Goal: Navigation & Orientation: Find specific page/section

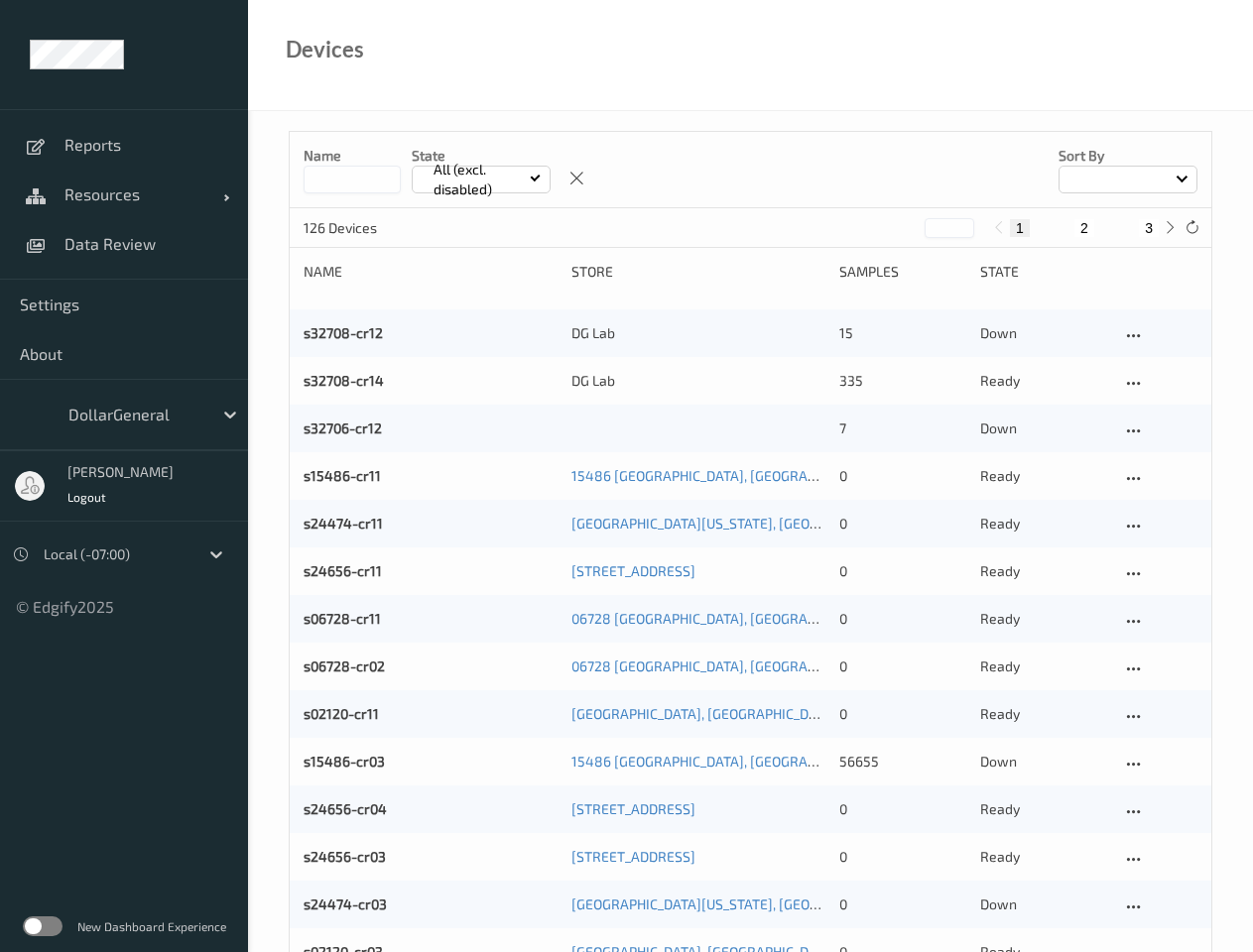
click at [124, 195] on span "Resources" at bounding box center [144, 195] width 159 height 20
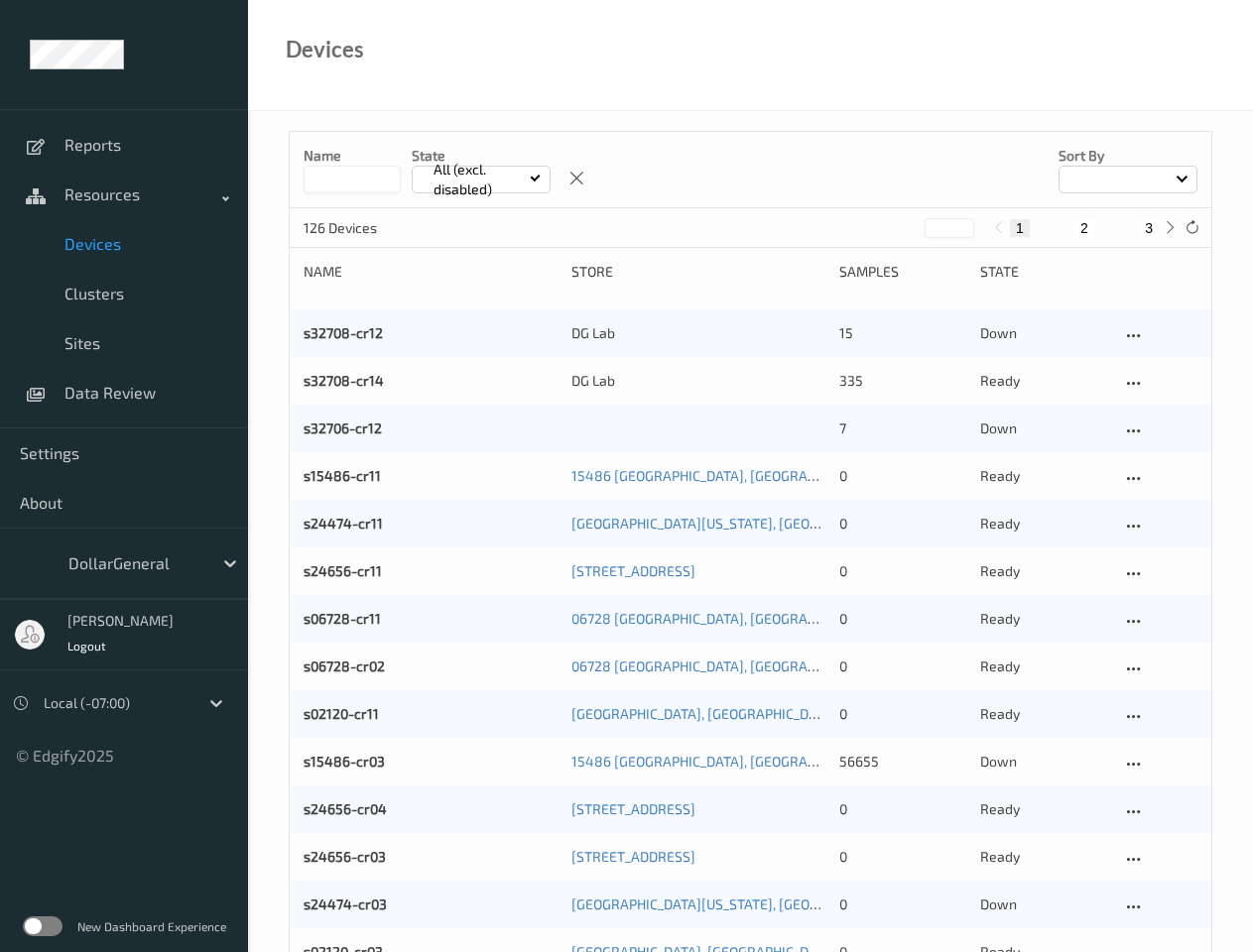
click at [124, 492] on span "About" at bounding box center [124, 502] width 208 height 20
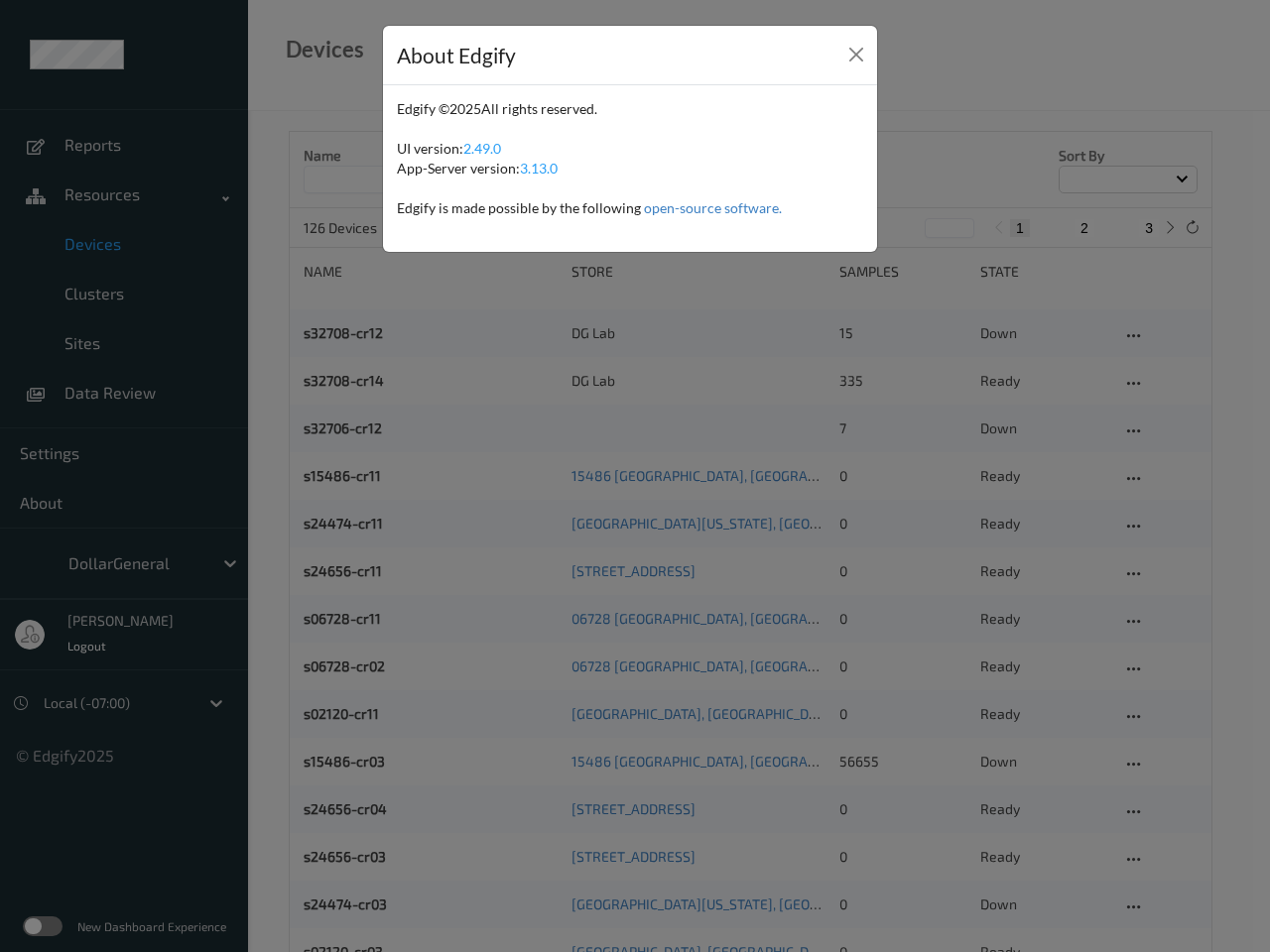
click at [86, 496] on div "About Edgify Edgify © 2025 All rights reserved. UI version: 2.49.0 App-Server v…" at bounding box center [635, 476] width 1270 height 952
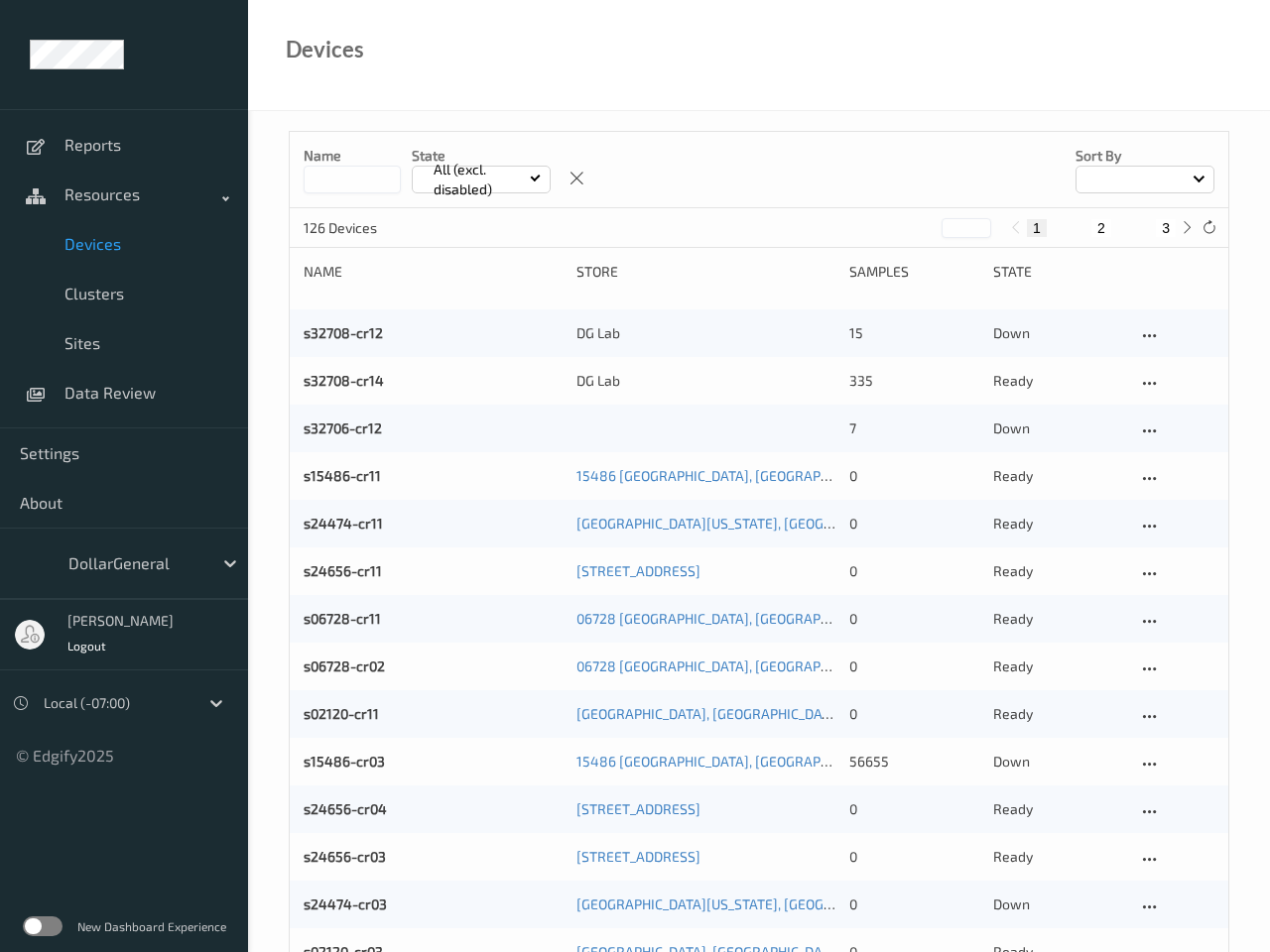
click at [481, 180] on p "All (excl. disabled)" at bounding box center [478, 180] width 103 height 40
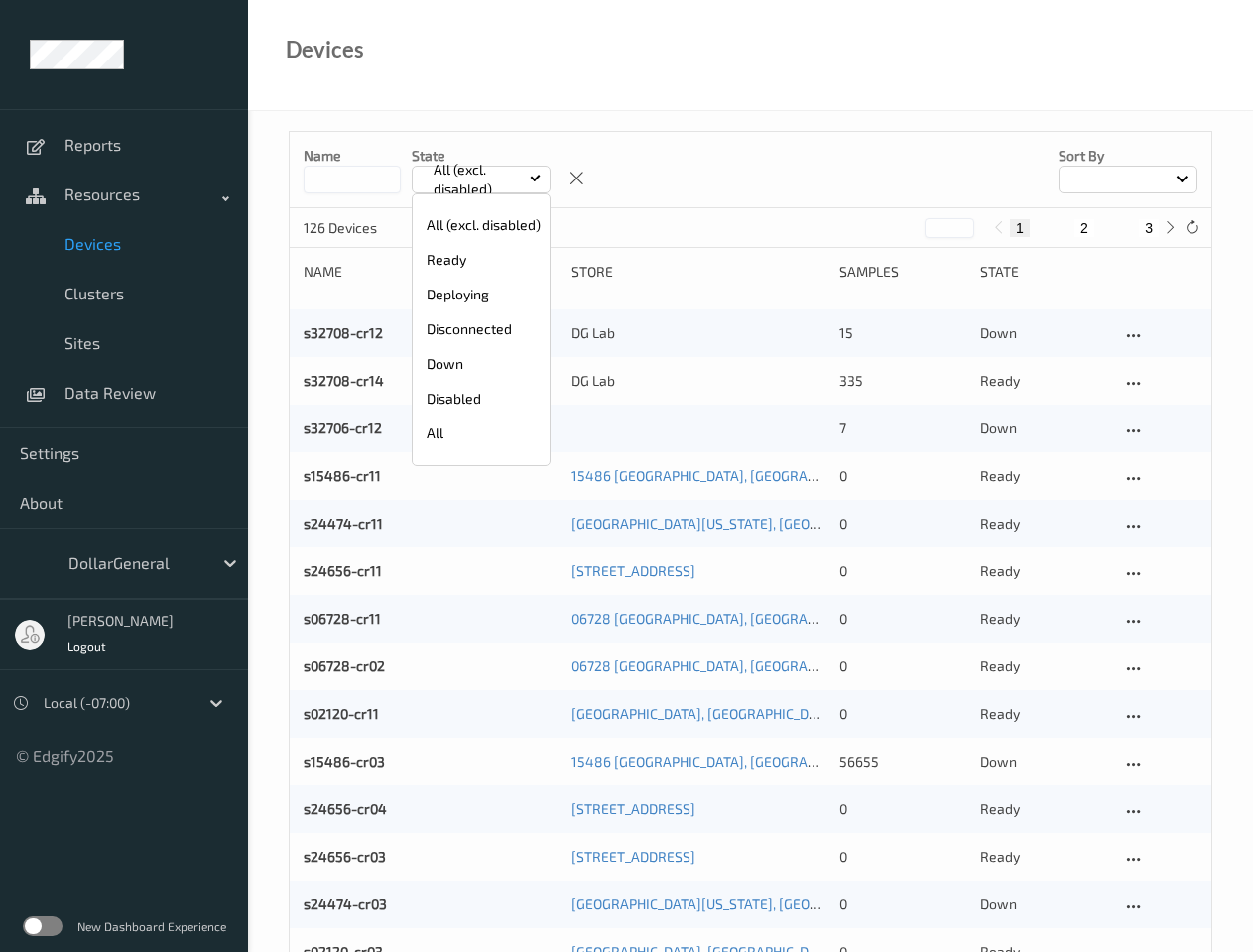
click at [577, 179] on icon at bounding box center [577, 179] width 17 height 18
click at [1128, 180] on div at bounding box center [1127, 180] width 139 height 28
click at [1020, 228] on button "1" at bounding box center [1020, 228] width 20 height 18
click at [1084, 228] on button "2" at bounding box center [1084, 228] width 20 height 18
click at [1149, 228] on button "3" at bounding box center [1149, 228] width 20 height 18
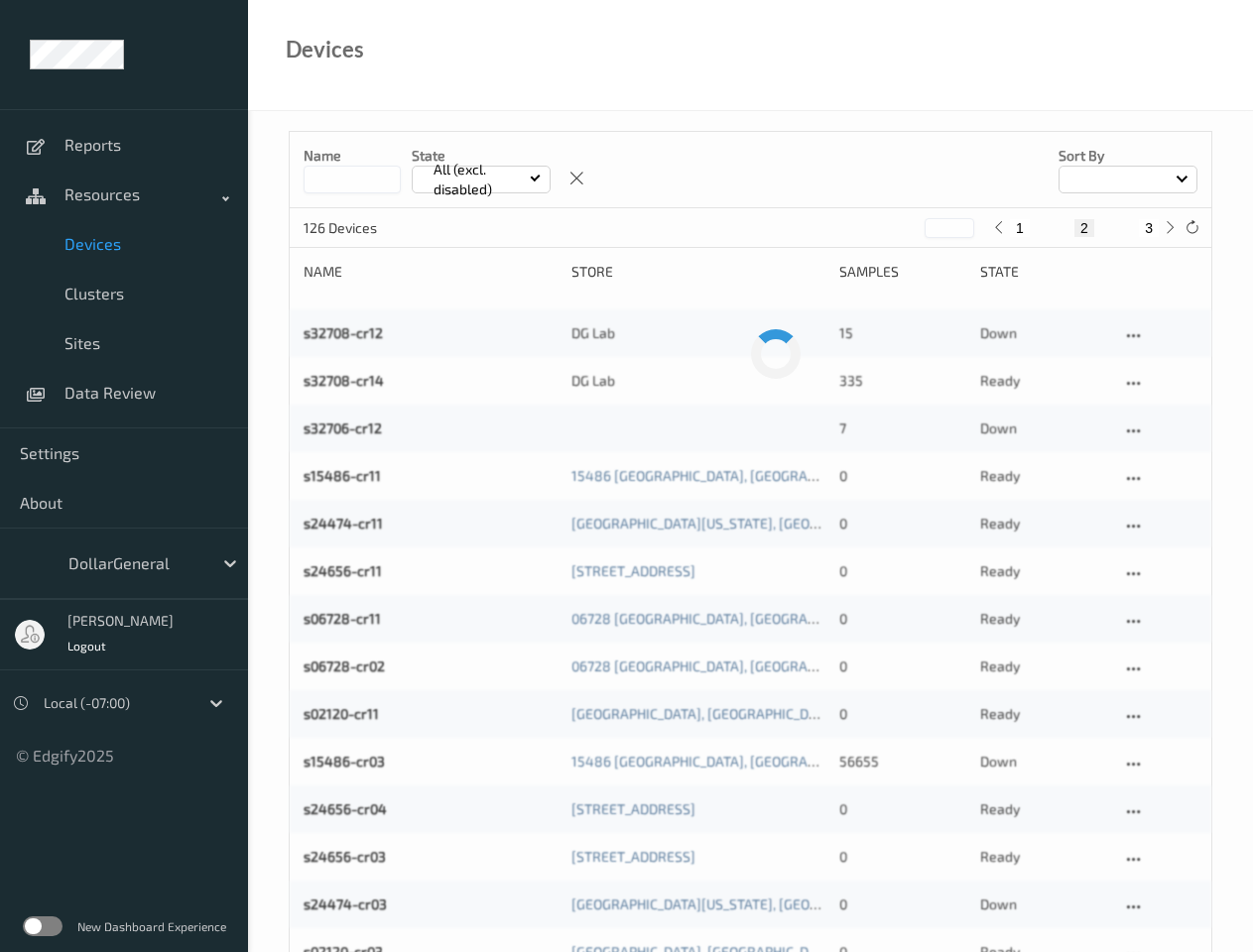
type input "*"
click at [1169, 227] on icon at bounding box center [1169, 227] width 15 height 15
